Goal: Task Accomplishment & Management: Manage account settings

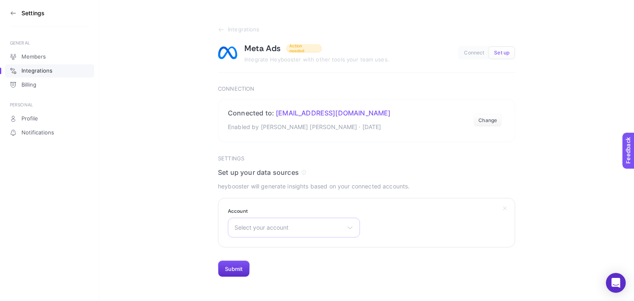
click at [313, 229] on span "Select your account" at bounding box center [288, 227] width 109 height 7
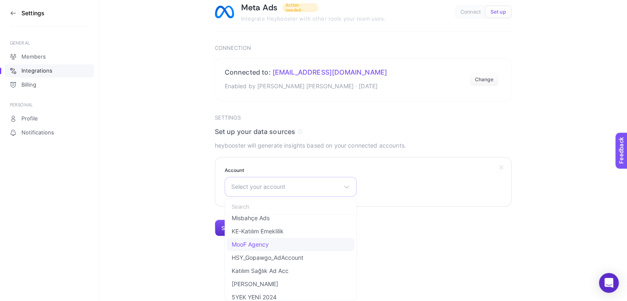
scroll to position [17, 0]
click at [261, 259] on span "Misbahçe Ads" at bounding box center [251, 259] width 38 height 7
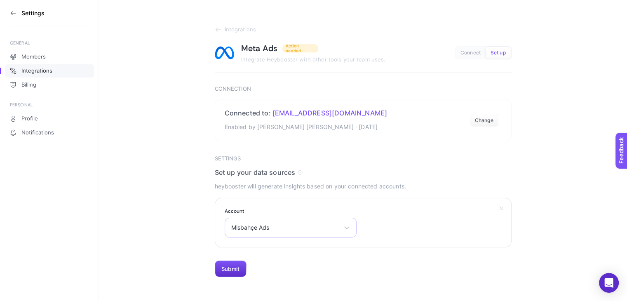
scroll to position [0, 0]
click at [153, 214] on section "Integrations Meta Ads Action needed Integrate Heybooster with other tools your …" at bounding box center [366, 138] width 535 height 277
click at [243, 266] on button "Submit" at bounding box center [234, 269] width 32 height 17
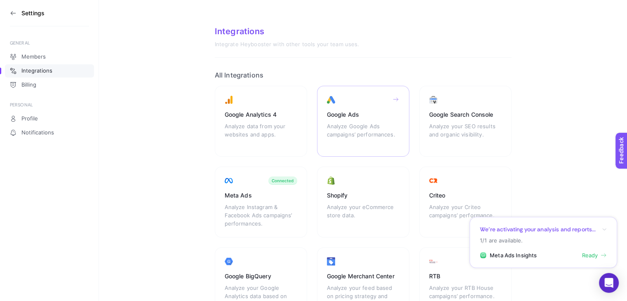
click at [358, 123] on div "Analyze Google Ads campaigns’ performances." at bounding box center [363, 134] width 73 height 25
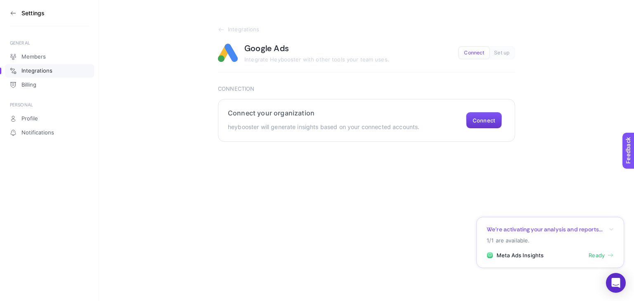
click at [490, 123] on button "Connect" at bounding box center [484, 120] width 36 height 17
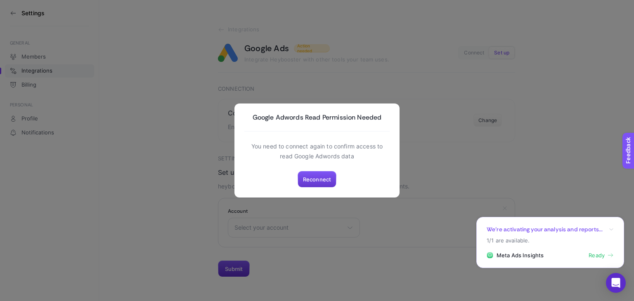
click at [330, 177] on span "Reconnect" at bounding box center [317, 179] width 28 height 7
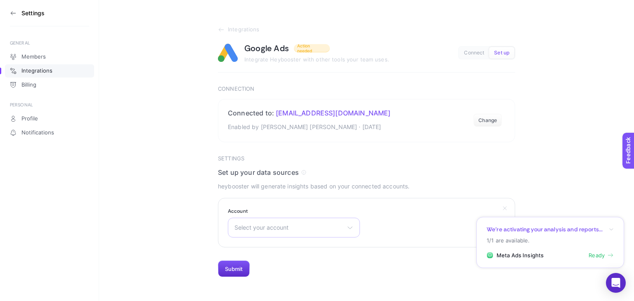
click at [290, 222] on div "Select your account 2946956103 . 360 Sağlık ve Turizm Hizmetleri A.Ş. 360 Sağlı…" at bounding box center [294, 228] width 132 height 20
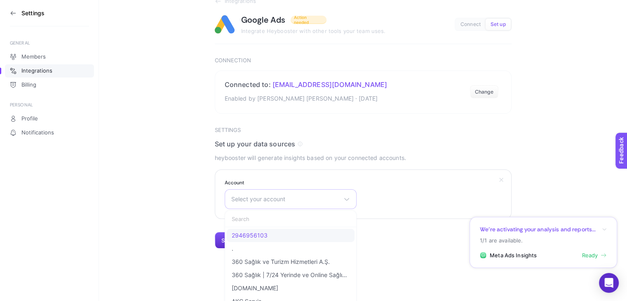
scroll to position [41, 0]
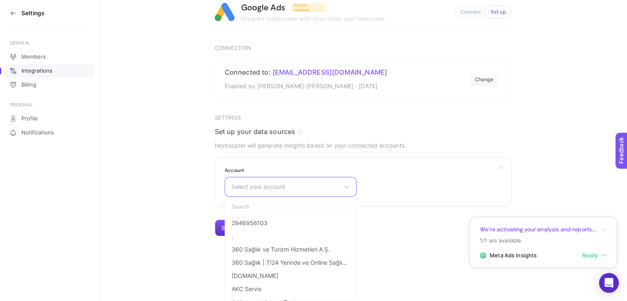
click at [262, 205] on input "text" at bounding box center [290, 206] width 131 height 17
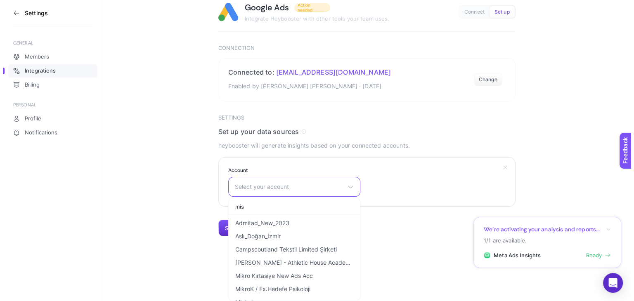
scroll to position [0, 0]
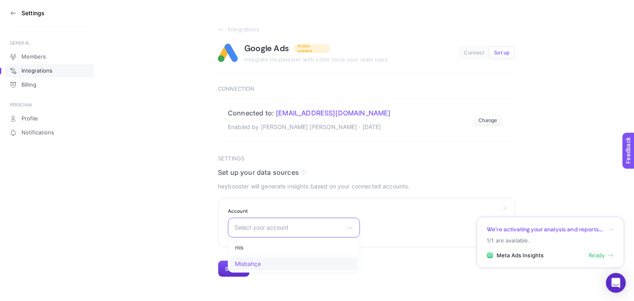
type input "mis"
click at [252, 262] on span "Misbahçe" at bounding box center [248, 264] width 26 height 7
click at [225, 268] on button "Submit" at bounding box center [234, 269] width 32 height 17
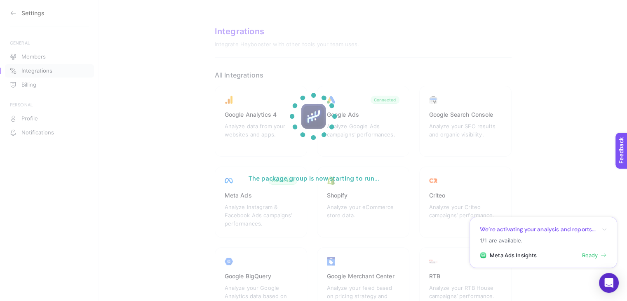
click at [605, 230] on icon "button" at bounding box center [604, 229] width 5 height 5
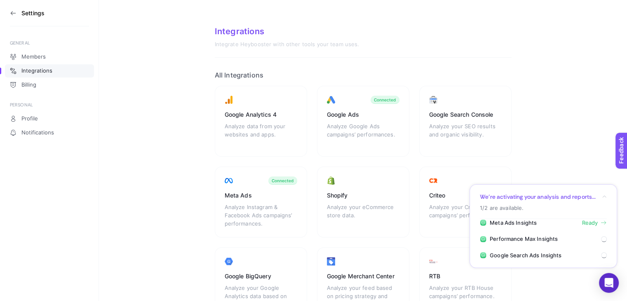
click at [606, 193] on div "We’re activating your analysis and reports..." at bounding box center [543, 197] width 127 height 8
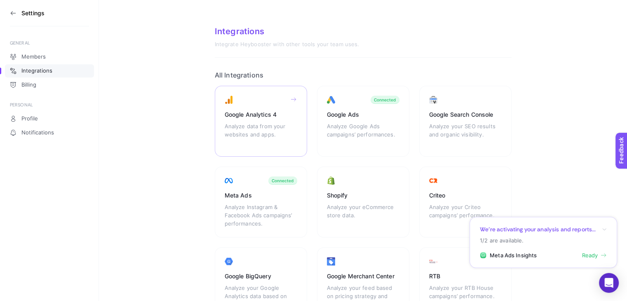
click at [283, 123] on div "Analyze data from your websites and apps." at bounding box center [261, 134] width 73 height 25
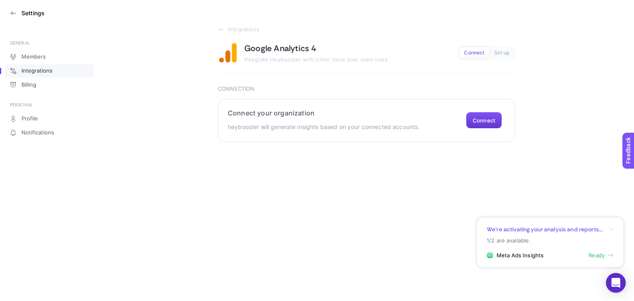
click at [484, 120] on button "Connect" at bounding box center [484, 120] width 36 height 17
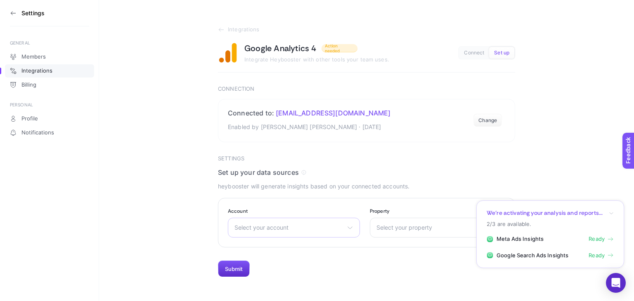
click at [314, 228] on span "Select your account" at bounding box center [288, 227] width 109 height 7
click at [257, 262] on span "Mis Bahçe" at bounding box center [249, 264] width 28 height 7
click at [614, 212] on section "We’re activating your analysis and reports... 2/3 are available. Meta Ads Insig…" at bounding box center [550, 234] width 148 height 68
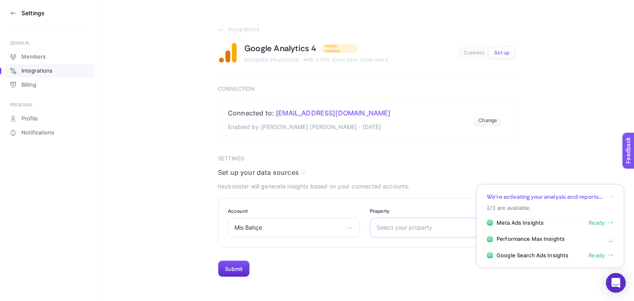
click at [415, 226] on span "Select your property" at bounding box center [430, 227] width 109 height 7
click at [408, 261] on span "MisBahçe - GA4" at bounding box center [398, 264] width 43 height 7
click at [226, 272] on button "Submit" at bounding box center [234, 269] width 32 height 17
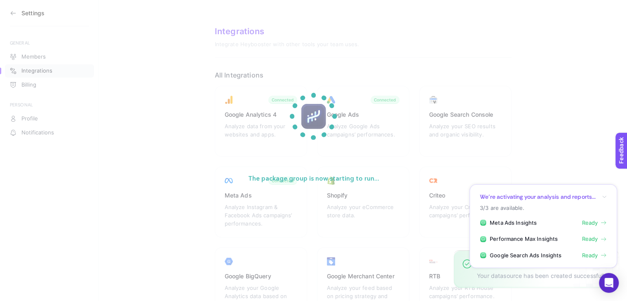
click at [605, 197] on icon "button" at bounding box center [604, 196] width 5 height 5
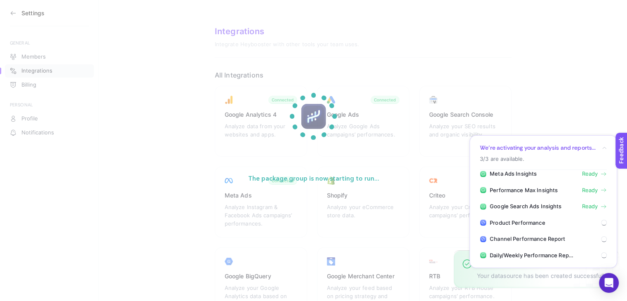
click at [604, 146] on icon "button" at bounding box center [604, 148] width 5 height 5
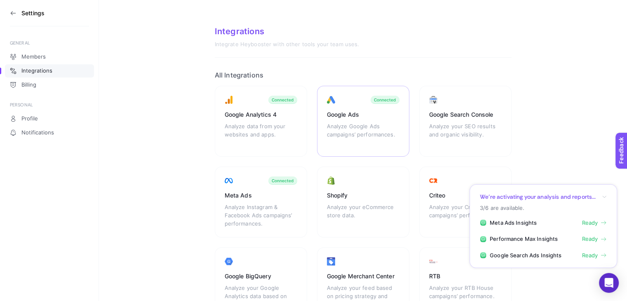
scroll to position [83, 0]
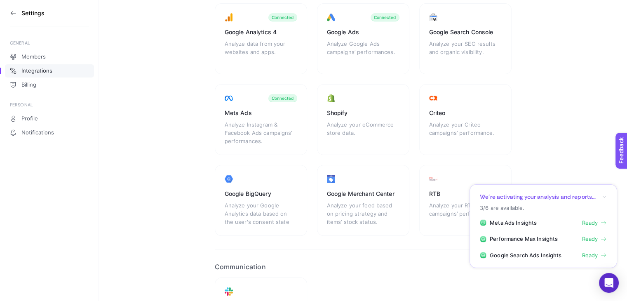
click at [606, 198] on icon "button" at bounding box center [604, 196] width 5 height 5
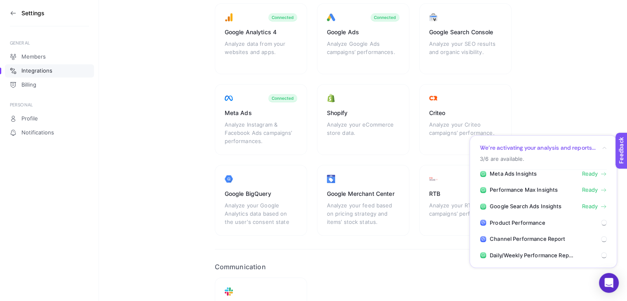
click at [603, 145] on div "We’re activating your analysis and reports..." at bounding box center [543, 148] width 127 height 8
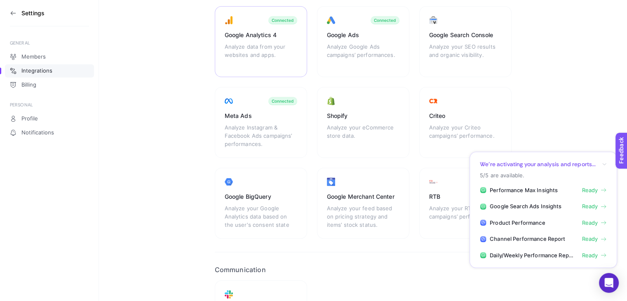
scroll to position [0, 0]
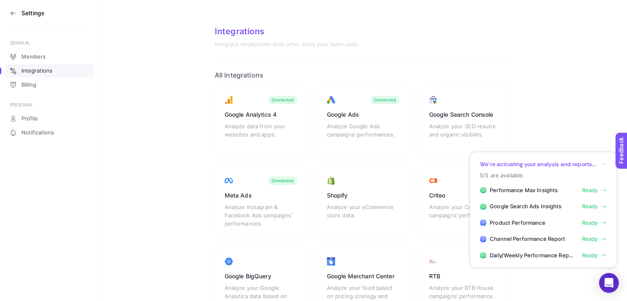
click at [604, 162] on icon "button" at bounding box center [604, 164] width 5 height 5
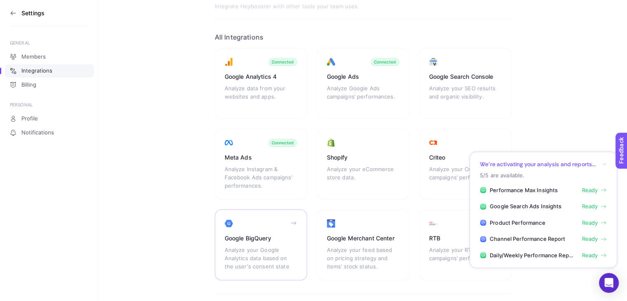
scroll to position [5, 0]
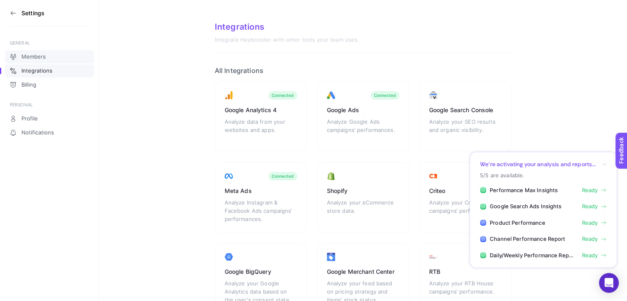
click at [46, 59] on link "Members" at bounding box center [49, 56] width 89 height 13
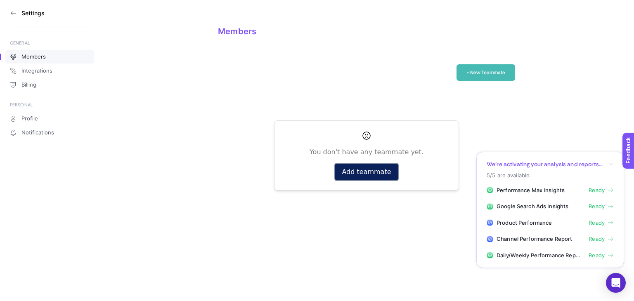
click at [385, 173] on button "Add teammate" at bounding box center [366, 172] width 62 height 17
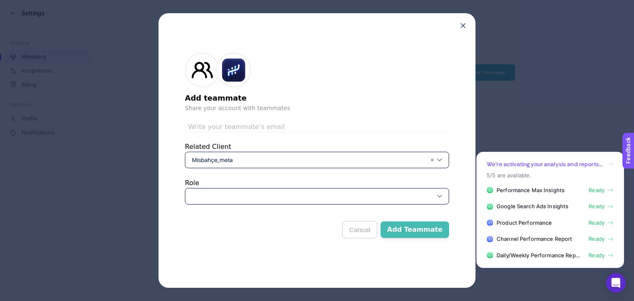
click at [261, 189] on div at bounding box center [317, 196] width 264 height 17
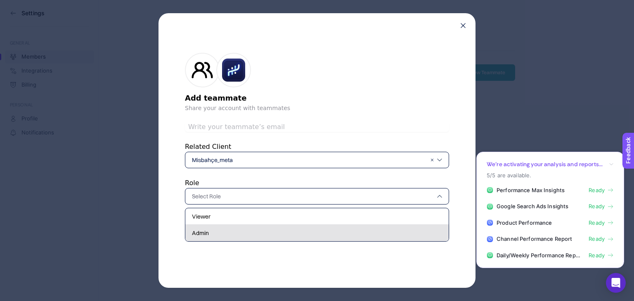
click at [228, 231] on div "Admin" at bounding box center [316, 233] width 263 height 17
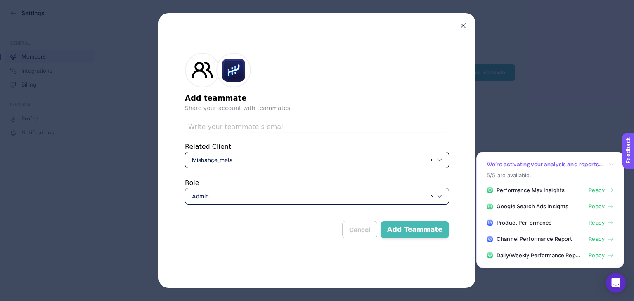
click at [288, 119] on form "Add teammate Share your account with teammates Related Client Misbahçe_meta Rol…" at bounding box center [317, 144] width 264 height 209
click at [283, 123] on input "text" at bounding box center [317, 127] width 264 height 10
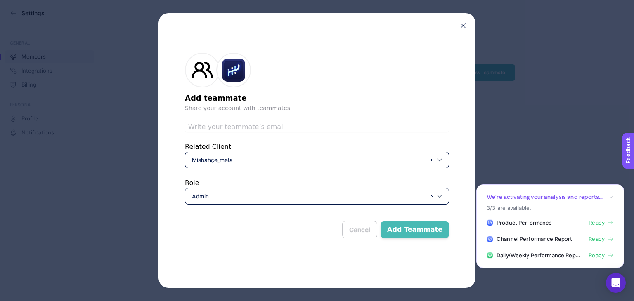
paste input "[PERSON_NAME][EMAIL_ADDRESS][DOMAIN_NAME]"
type input "[PERSON_NAME][EMAIL_ADDRESS][DOMAIN_NAME]"
click at [435, 229] on button "Add Teammate" at bounding box center [414, 230] width 68 height 17
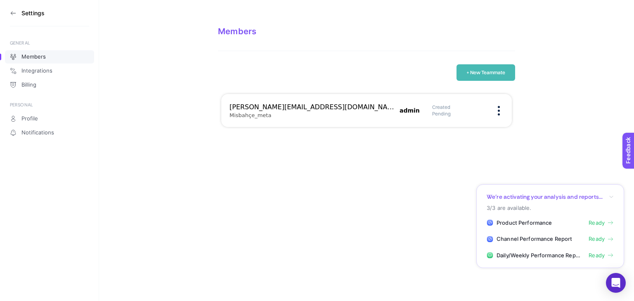
click at [417, 136] on section "+ New Teammate [PERSON_NAME][EMAIL_ADDRESS][DOMAIN_NAME] Misbahçe_meta admin Cr…" at bounding box center [366, 102] width 297 height 76
click at [363, 140] on html "Settings GENERAL Members Integrations Billing PERSONAL Profile Notifications Me…" at bounding box center [317, 70] width 634 height 140
click at [11, 14] on icon at bounding box center [13, 13] width 7 height 7
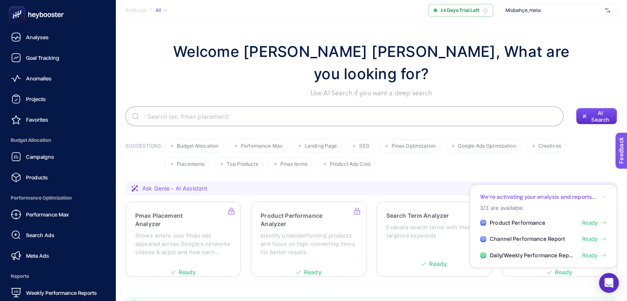
click at [56, 12] on icon at bounding box center [56, 14] width 2 height 5
